Goal: Information Seeking & Learning: Check status

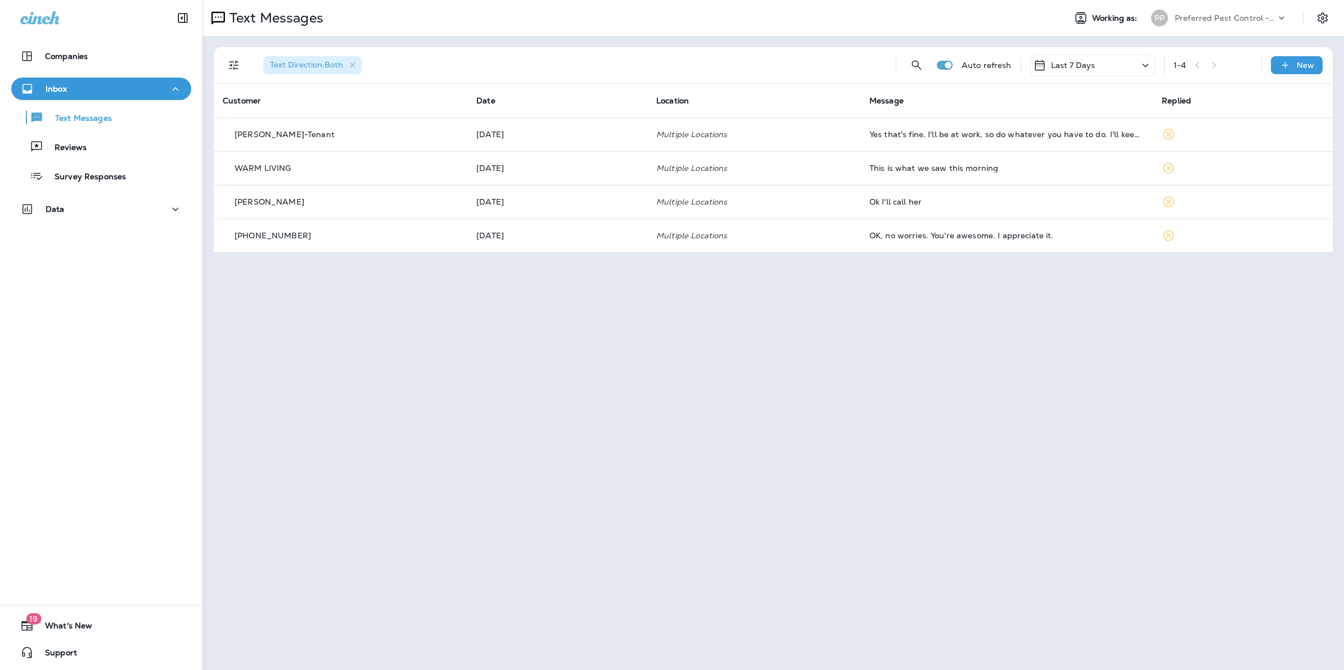
click at [1090, 68] on p "Last 7 Days" at bounding box center [1073, 65] width 44 height 9
click at [1052, 111] on div "All" at bounding box center [1093, 116] width 175 height 27
click at [677, 471] on div "Text Messages Working as: PP Preferred Pest Control - Palmetto Text Direction :…" at bounding box center [773, 335] width 1142 height 670
click at [260, 290] on div "Text Messages Working as: PP Preferred Pest Control - Palmetto Text Direction :…" at bounding box center [773, 335] width 1142 height 670
click at [587, 283] on div "Text Messages Working as: PP Preferred Pest Control - Palmetto Text Direction :…" at bounding box center [773, 335] width 1142 height 670
